Goal: Information Seeking & Learning: Find specific fact

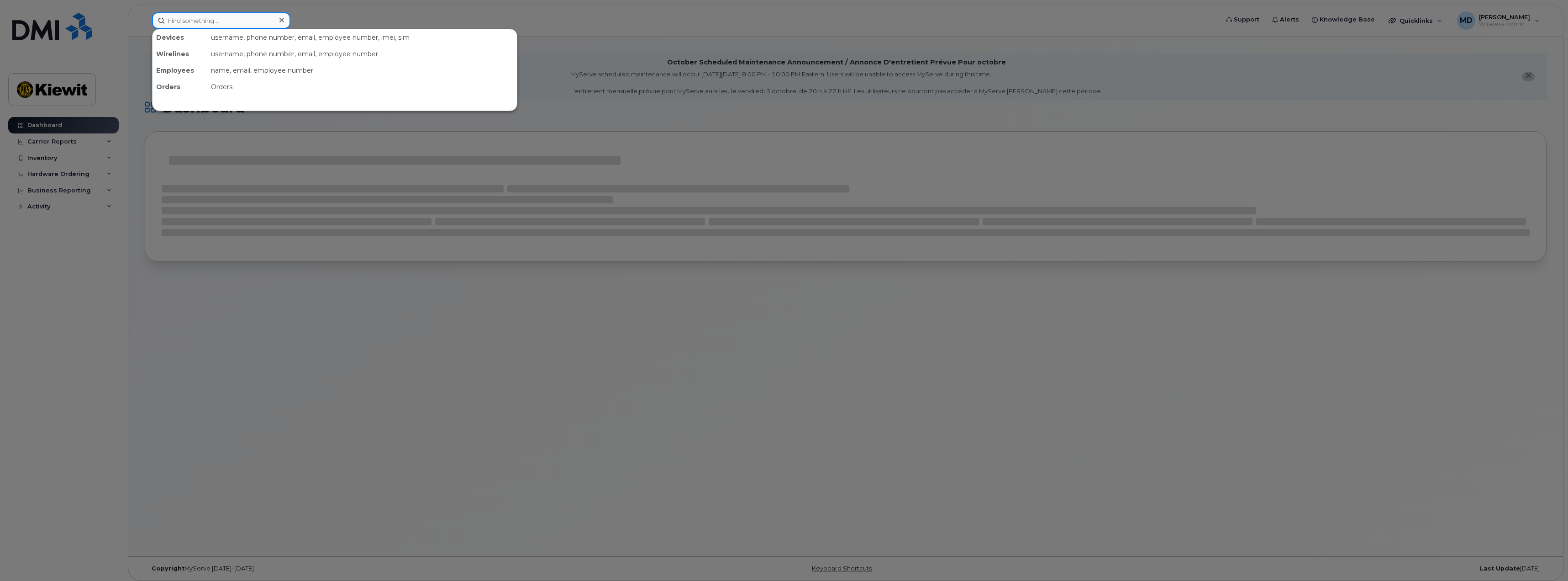
click at [228, 22] on input at bounding box center [221, 20] width 139 height 16
click at [208, 21] on input at bounding box center [221, 20] width 139 height 16
paste input "DMPWG7J8JF89"
type input "DMPWG7J8JF89"
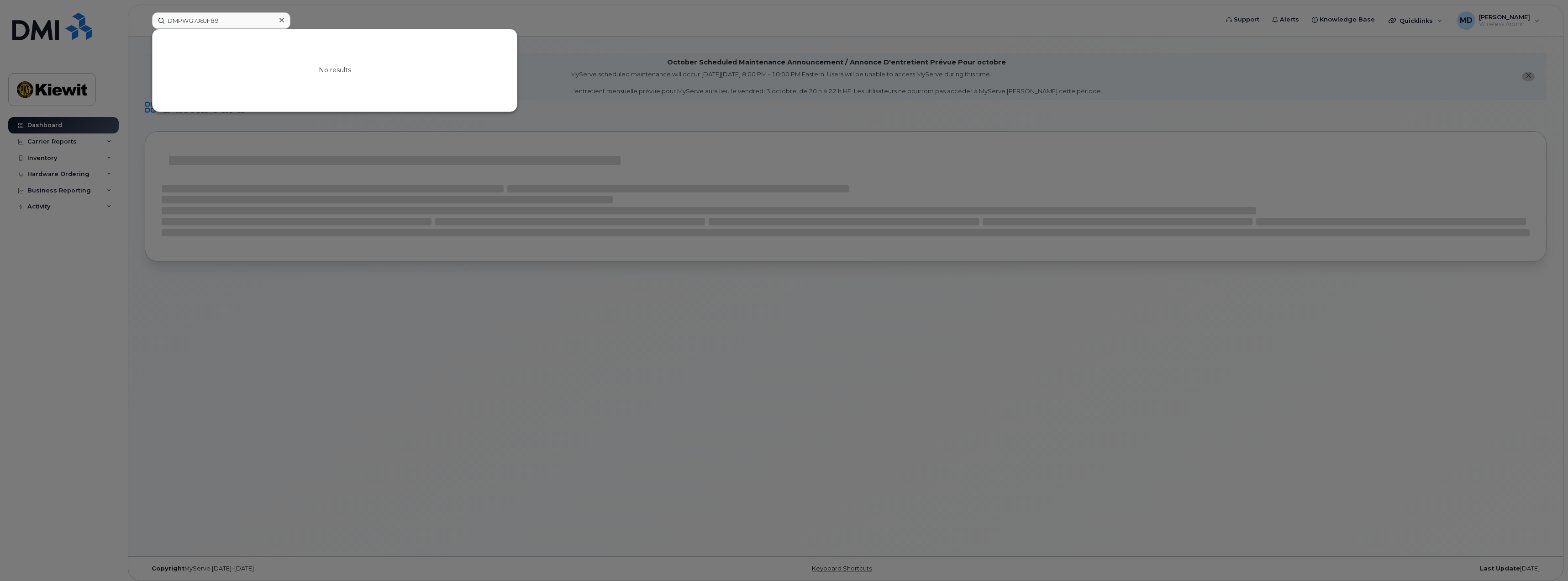
click at [281, 19] on icon at bounding box center [281, 20] width 4 height 7
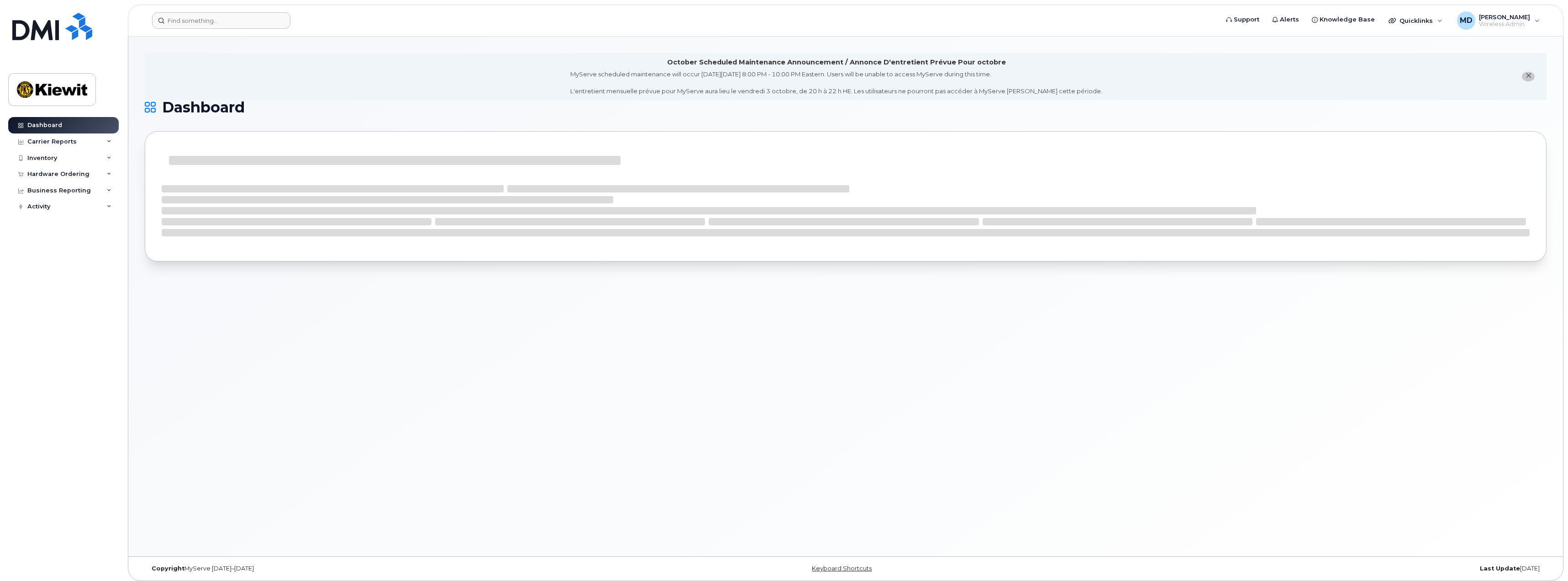
click at [185, 10] on header "Support Alerts Knowledge Base Quicklinks Suspend / Cancel Device Change SIM Car…" at bounding box center [845, 20] width 1436 height 32
click at [182, 24] on input at bounding box center [221, 20] width 139 height 16
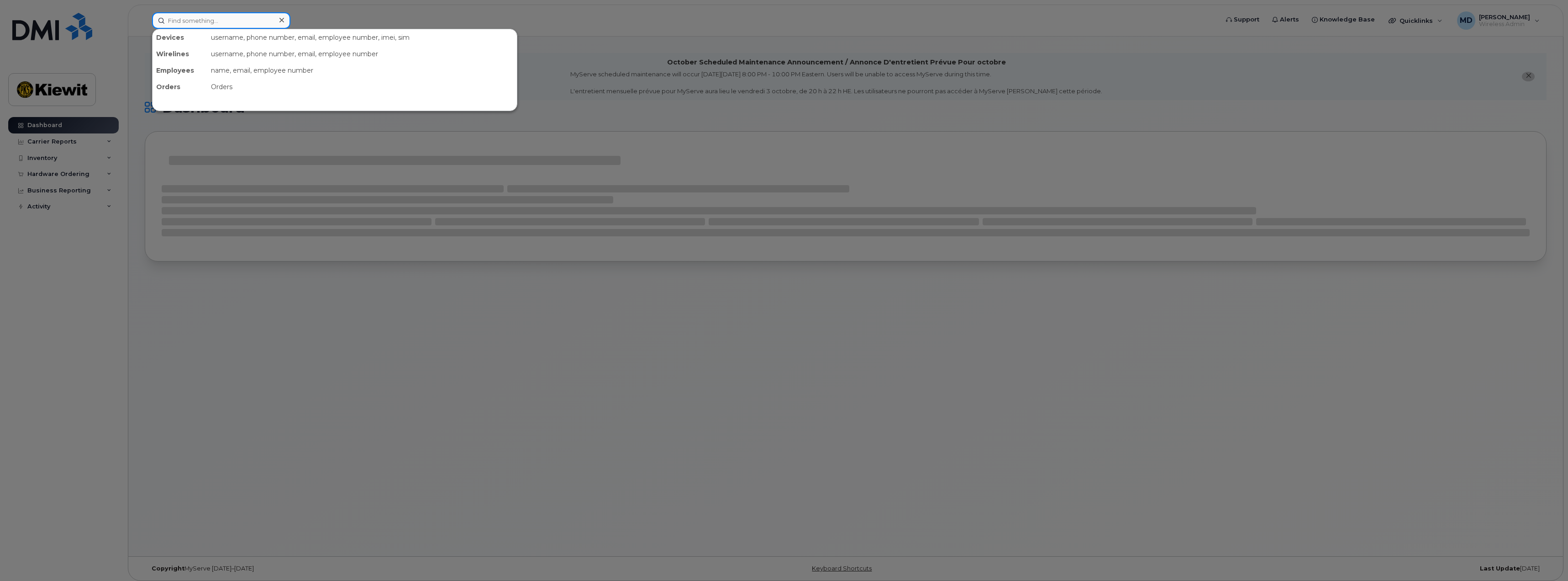
paste input "DMPWG7J8JF89"
type input "DMPWG7J8JF89"
